Goal: Information Seeking & Learning: Learn about a topic

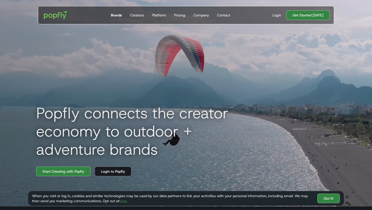
click at [112, 13] on div "Brands" at bounding box center [116, 15] width 11 height 5
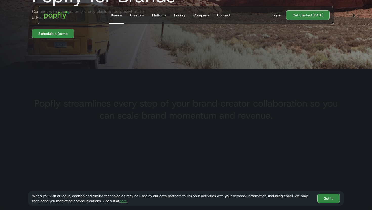
scroll to position [157, 0]
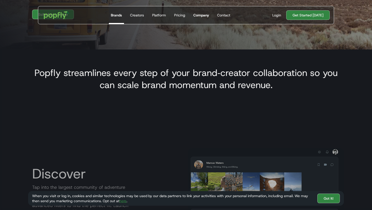
click at [204, 14] on div "Company" at bounding box center [201, 15] width 16 height 5
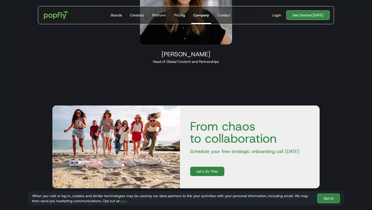
scroll to position [504, 0]
click at [185, 35] on img at bounding box center [186, 0] width 92 height 87
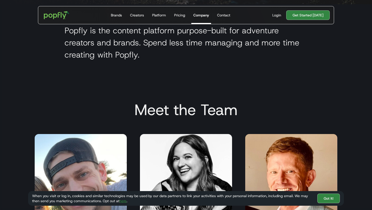
scroll to position [260, 0]
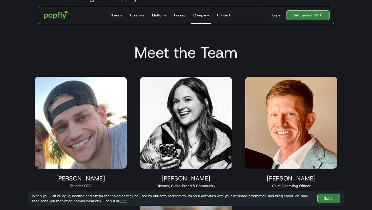
click at [96, 133] on img at bounding box center [81, 123] width 92 height 92
click at [192, 131] on img at bounding box center [186, 123] width 92 height 92
click at [297, 116] on img at bounding box center [291, 123] width 92 height 92
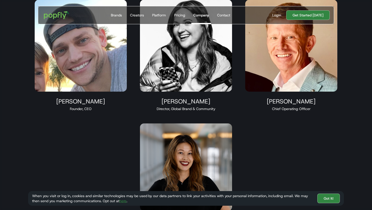
scroll to position [340, 0]
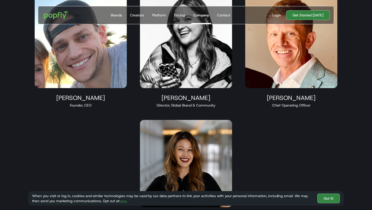
click at [173, 146] on img at bounding box center [186, 163] width 92 height 87
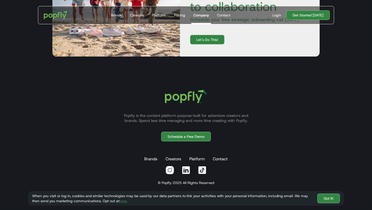
scroll to position [641, 0]
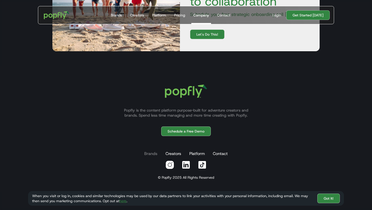
click at [155, 152] on link "Brands" at bounding box center [150, 154] width 15 height 10
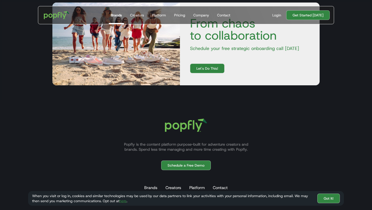
scroll to position [943, 0]
